Goal: Book appointment/travel/reservation

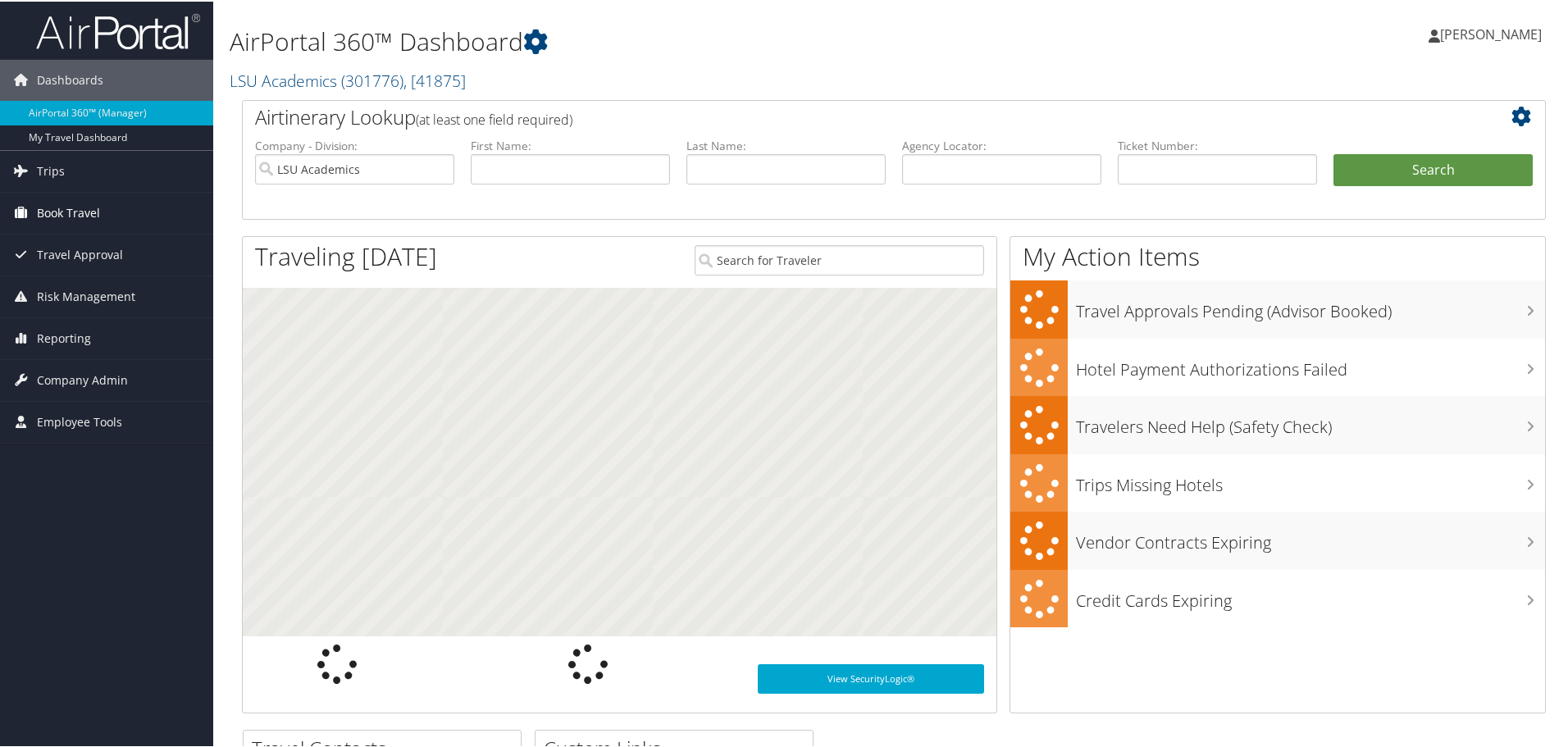
click at [120, 199] on link "Book Travel" at bounding box center [106, 211] width 213 height 41
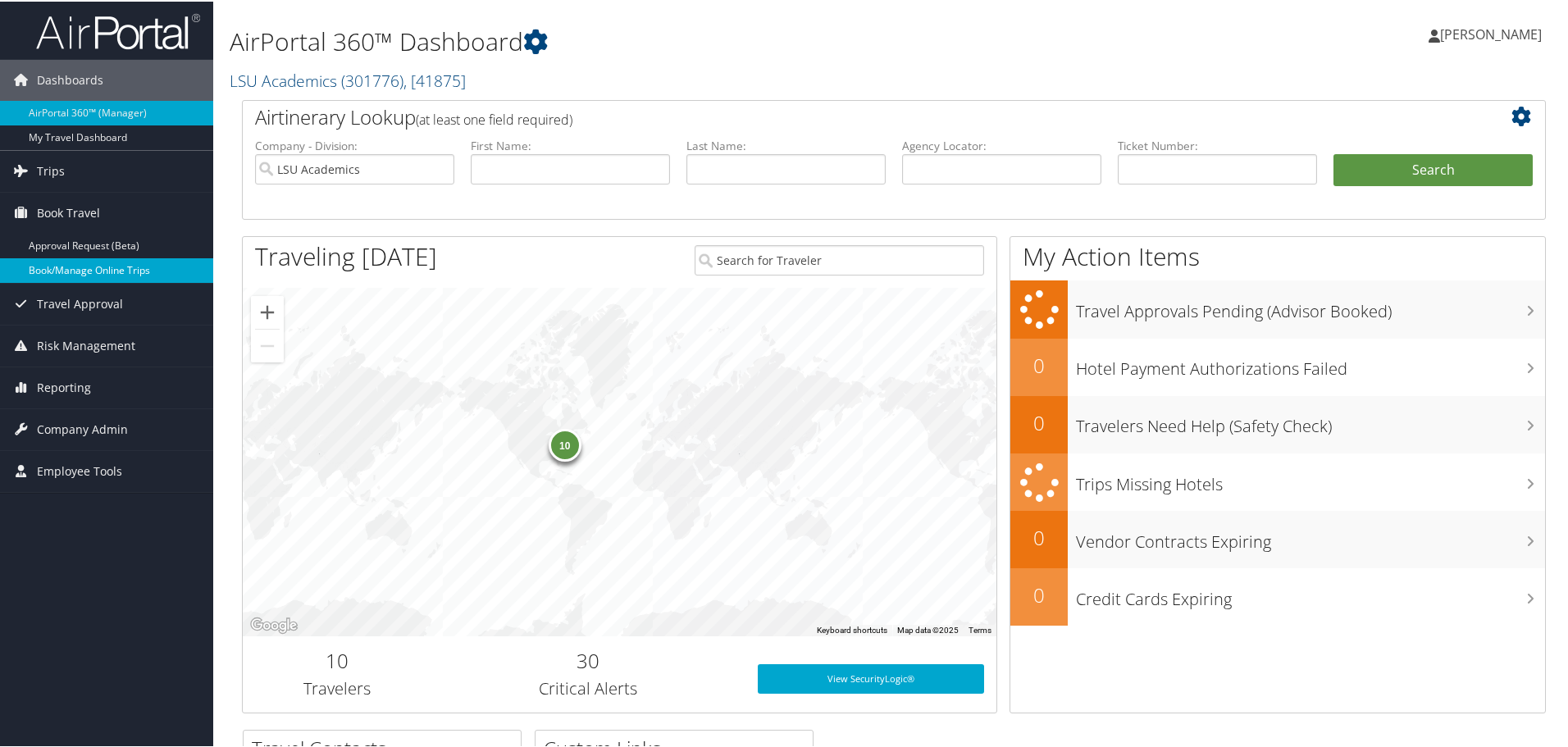
click at [96, 265] on link "Book/Manage Online Trips" at bounding box center [106, 269] width 213 height 25
